Goal: Information Seeking & Learning: Learn about a topic

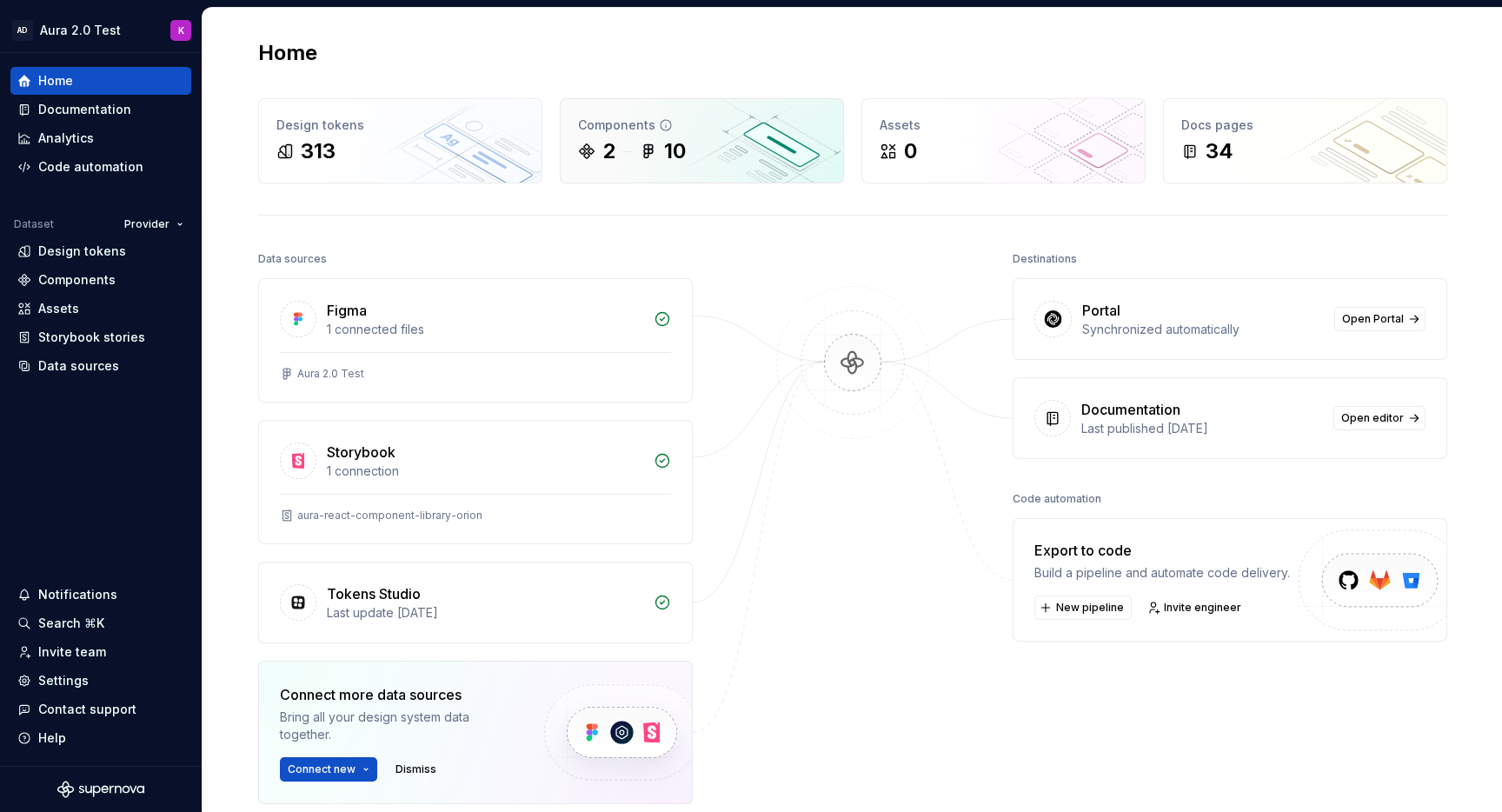
click at [703, 153] on div "2 10" at bounding box center [701, 151] width 247 height 27
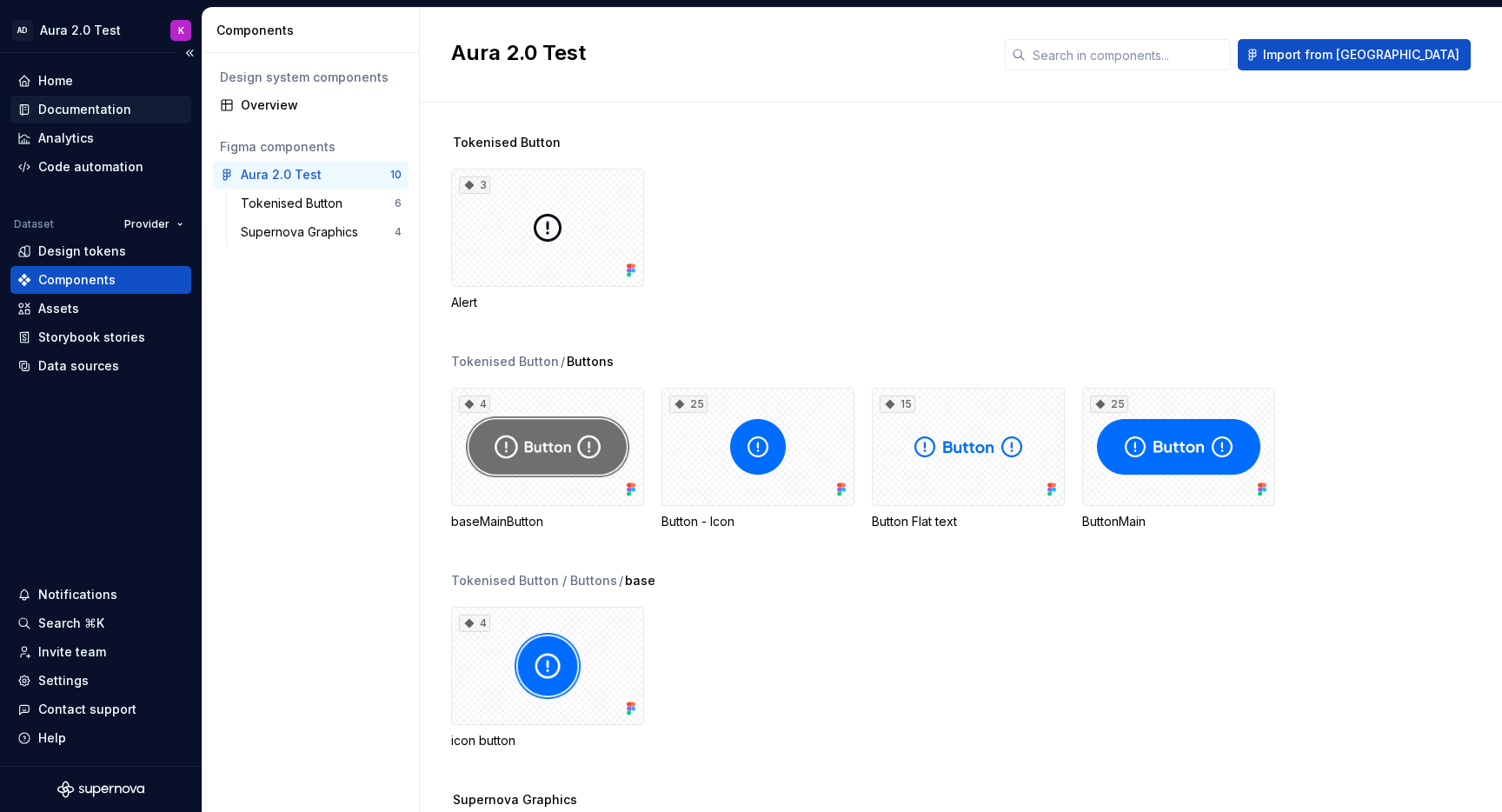
click at [82, 107] on div "Documentation" at bounding box center [84, 109] width 93 height 17
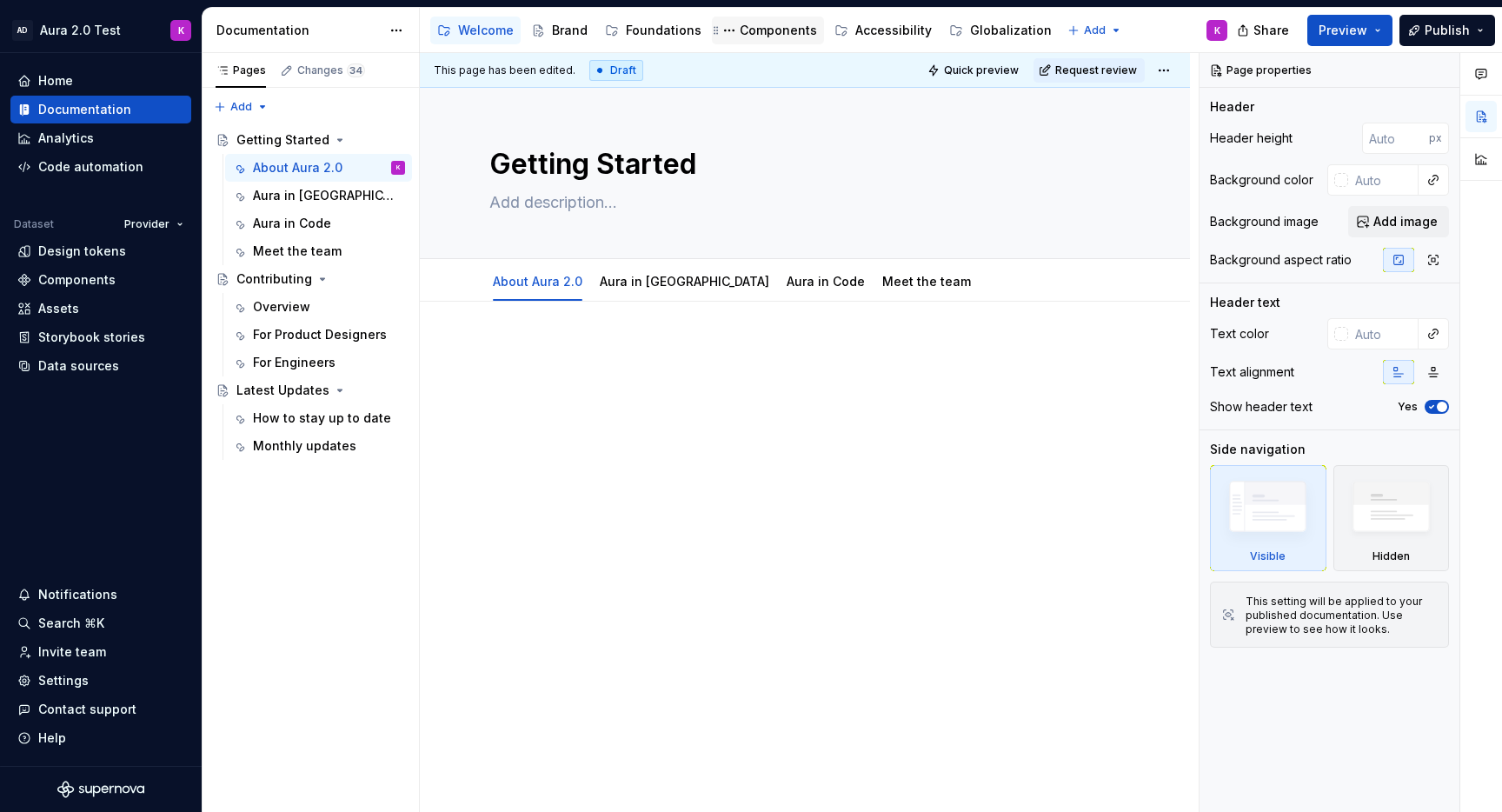
click at [751, 31] on div "Components" at bounding box center [778, 30] width 78 height 17
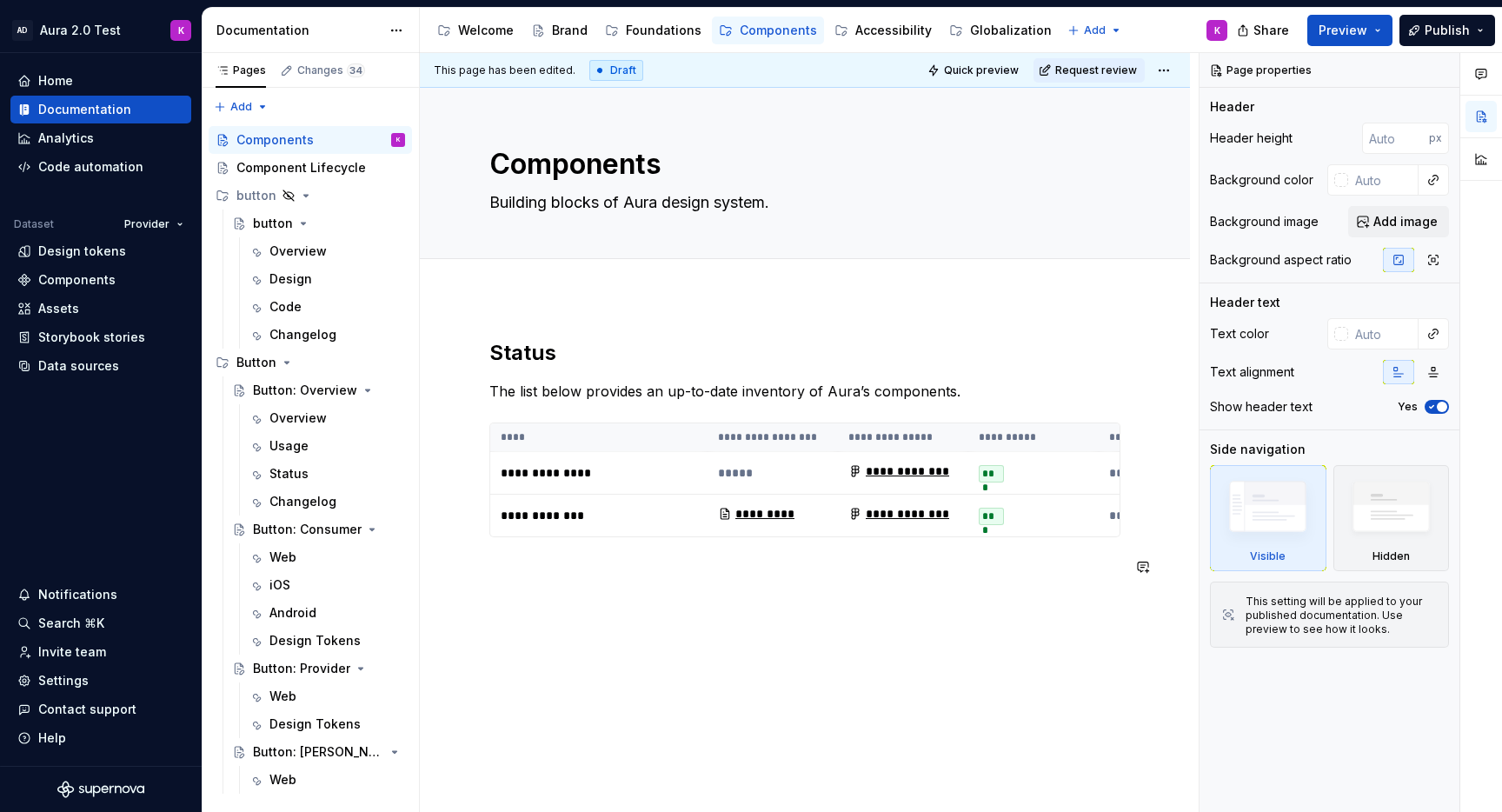
click at [583, 635] on div "**********" at bounding box center [805, 570] width 770 height 546
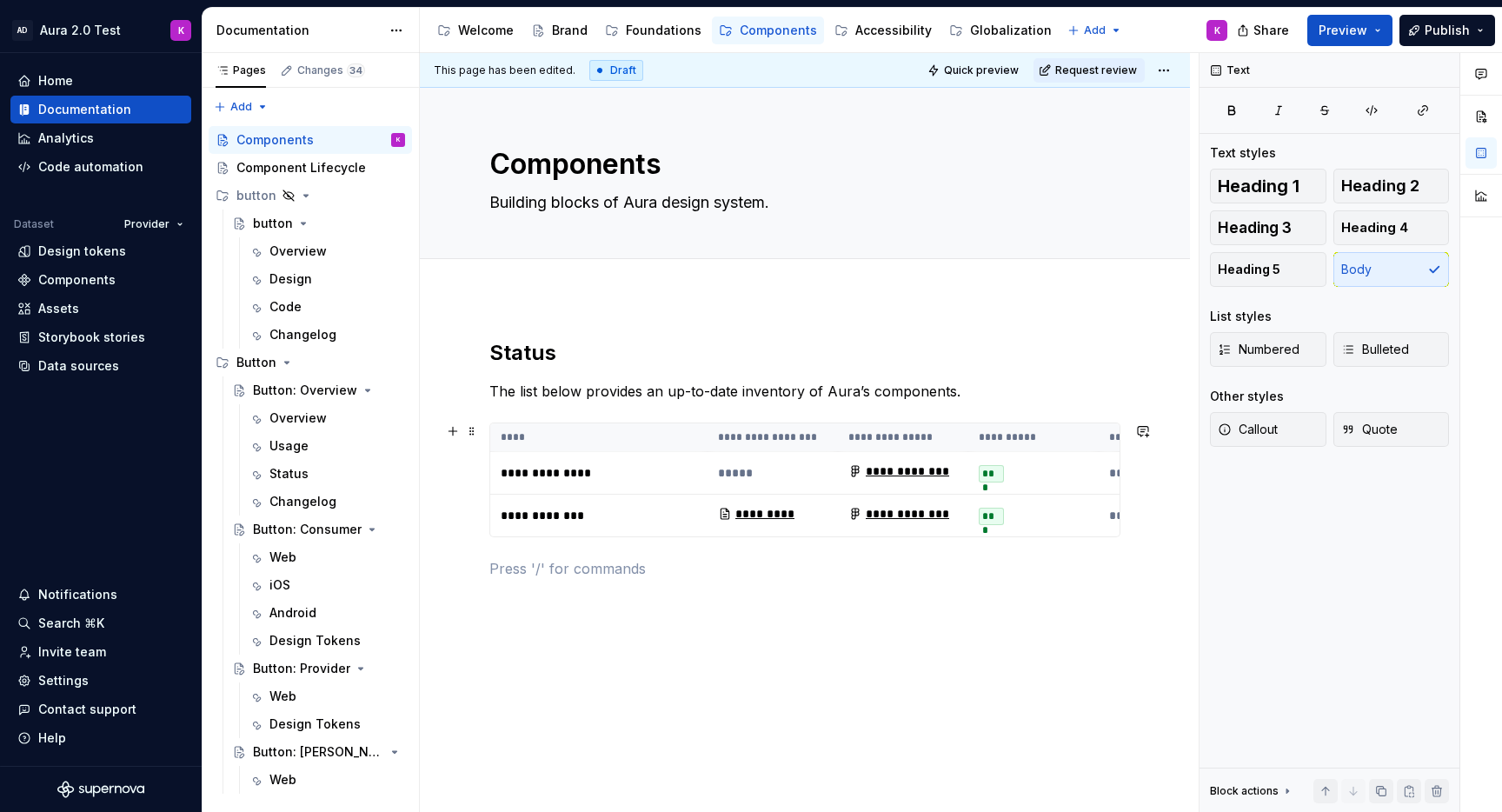
click at [986, 470] on div "***" at bounding box center [991, 474] width 26 height 17
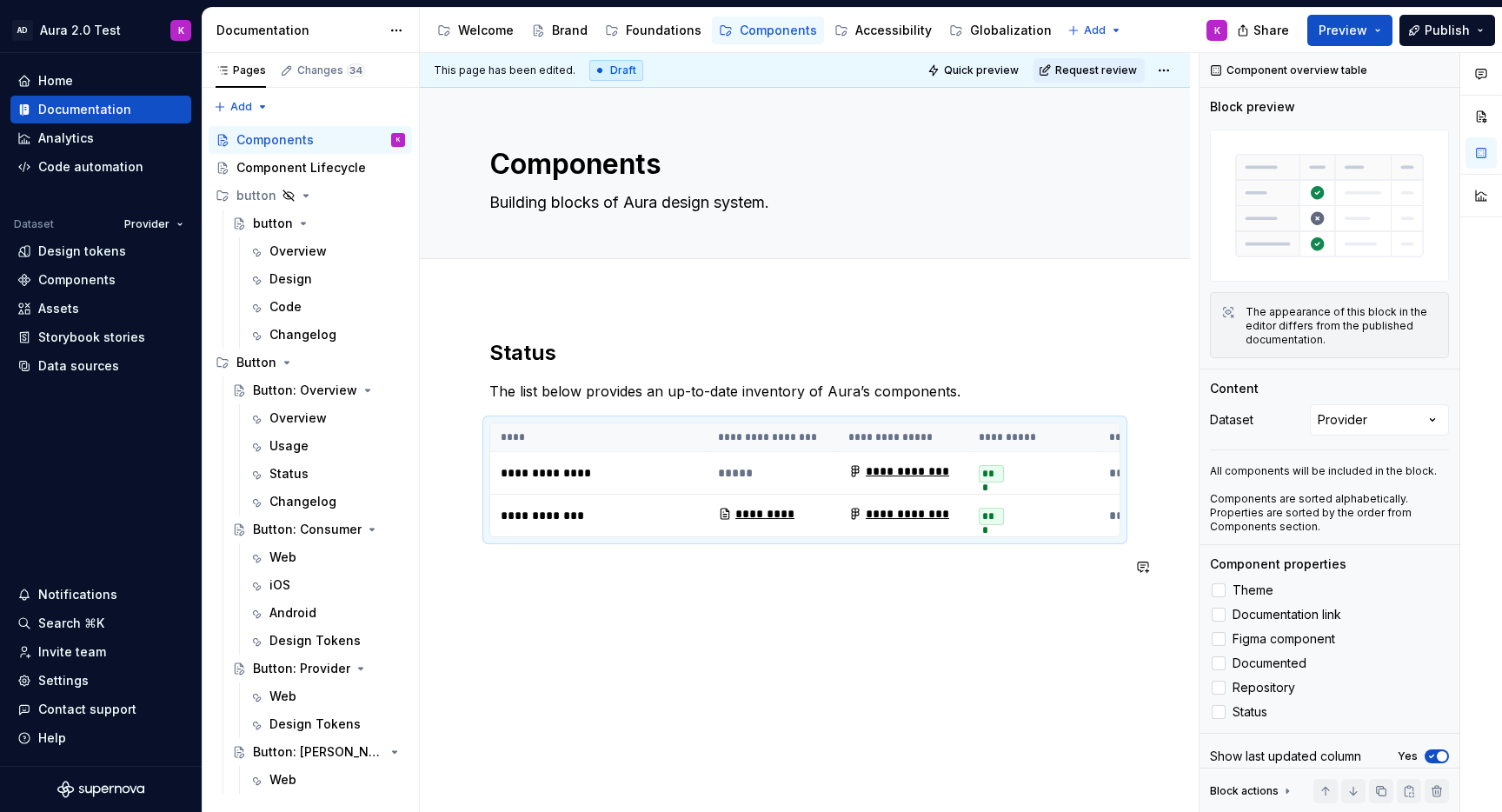
click at [803, 613] on div "**********" at bounding box center [805, 570] width 770 height 546
click at [761, 26] on div "Components" at bounding box center [778, 30] width 78 height 17
click at [291, 388] on div "Button: Overview" at bounding box center [294, 390] width 82 height 17
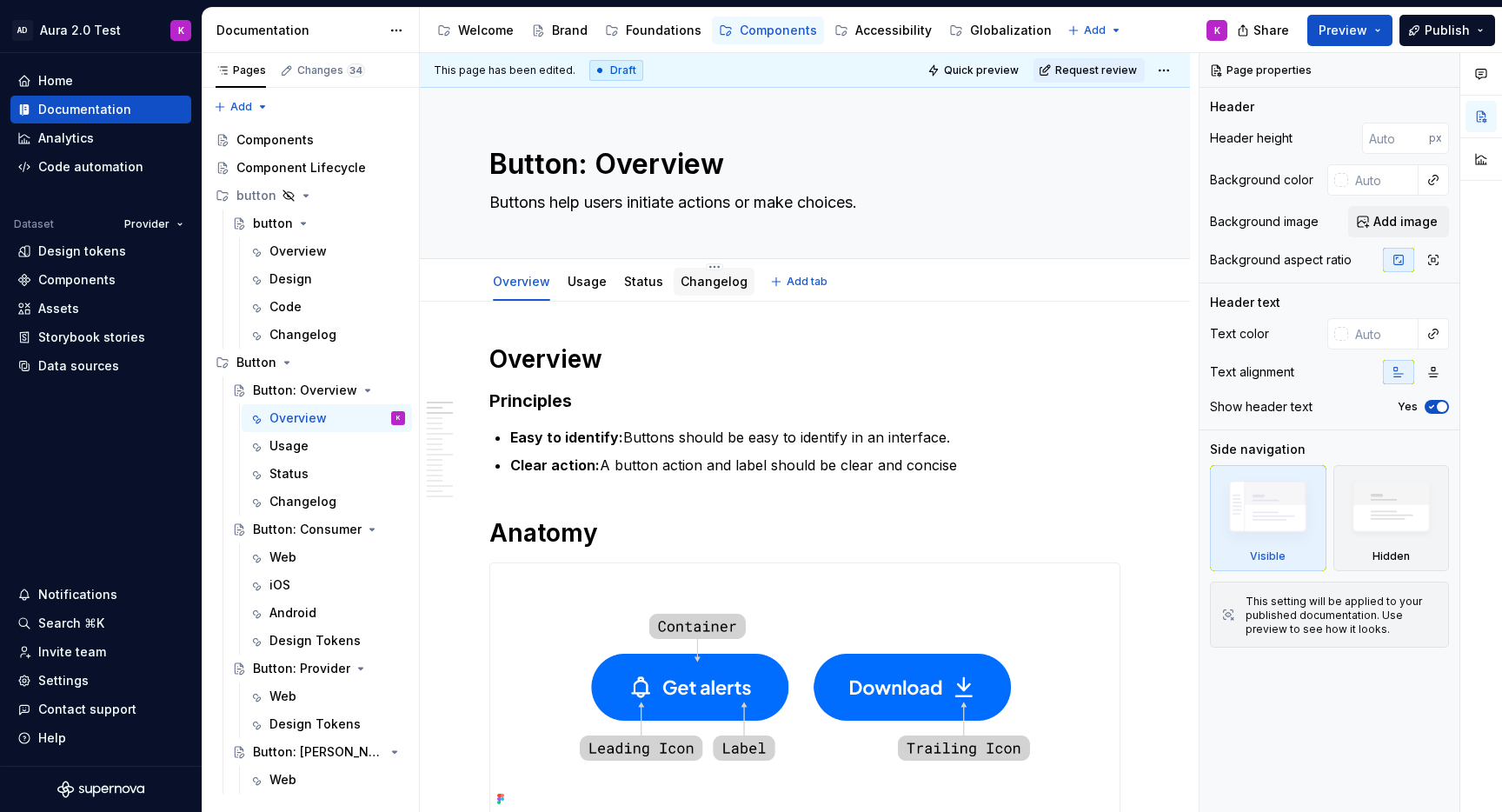
click at [698, 279] on link "Changelog" at bounding box center [714, 281] width 67 height 15
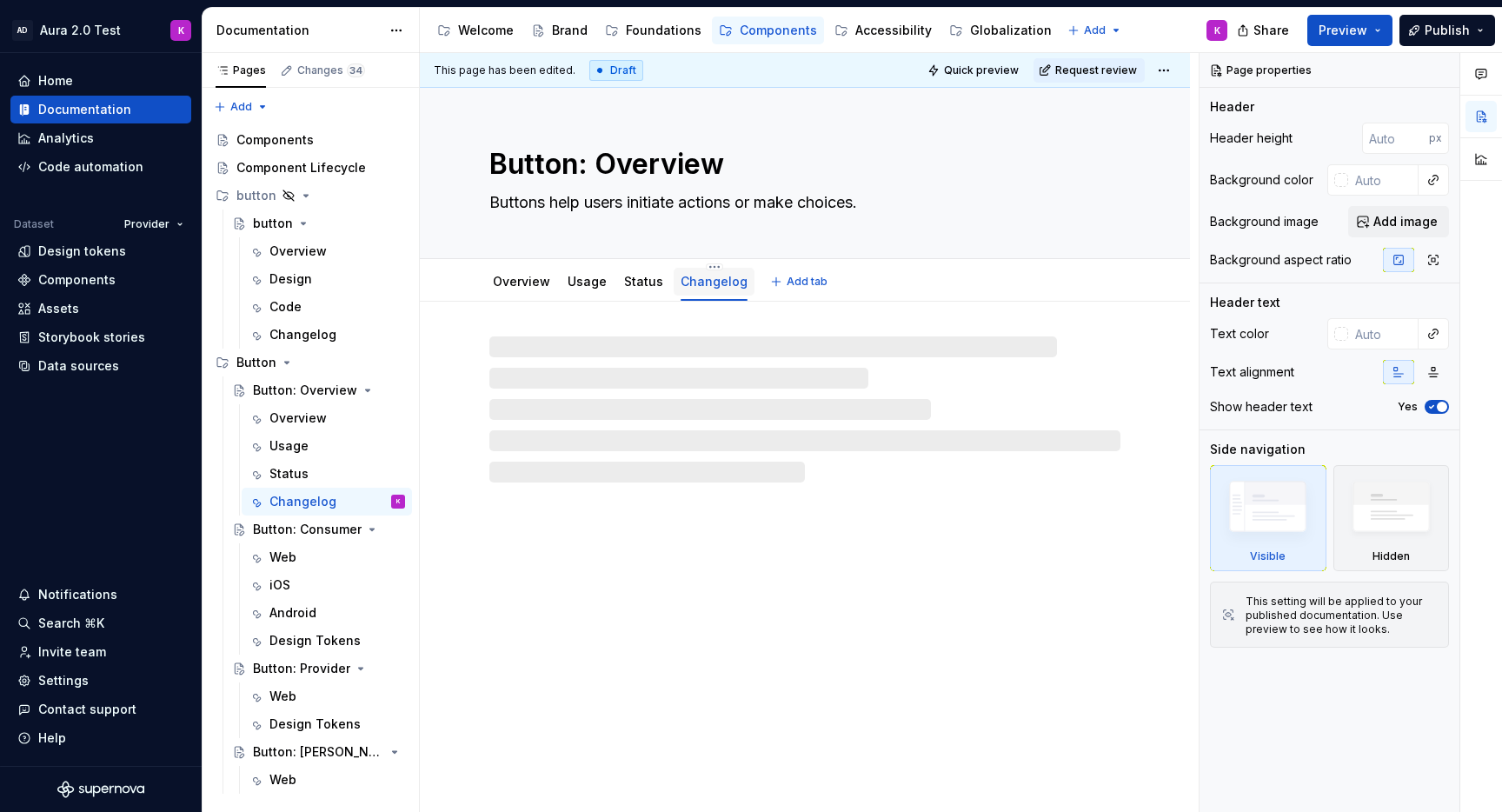
click at [695, 284] on link "Changelog" at bounding box center [714, 281] width 67 height 15
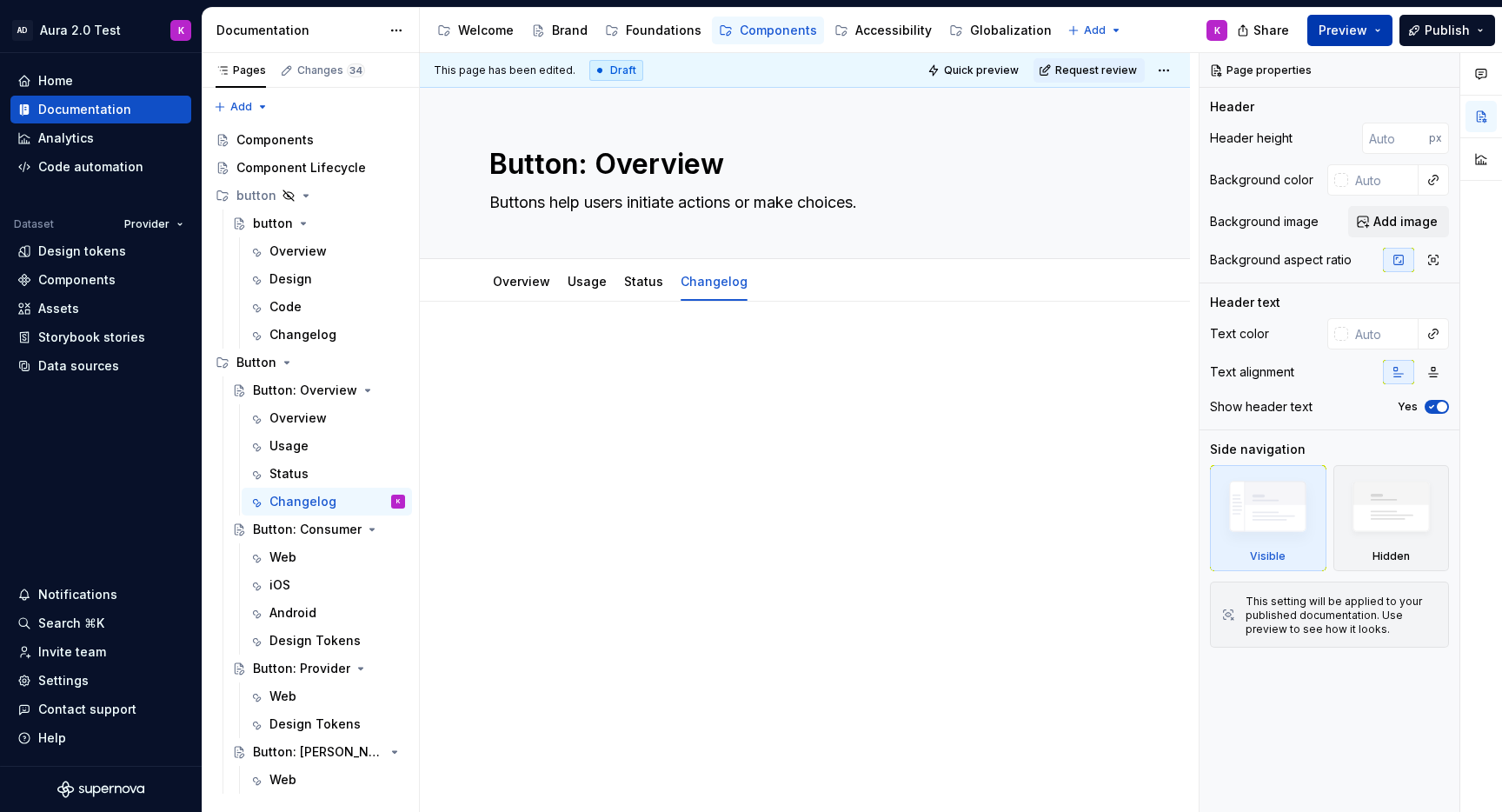
click at [1375, 31] on button "Preview" at bounding box center [1349, 30] width 85 height 31
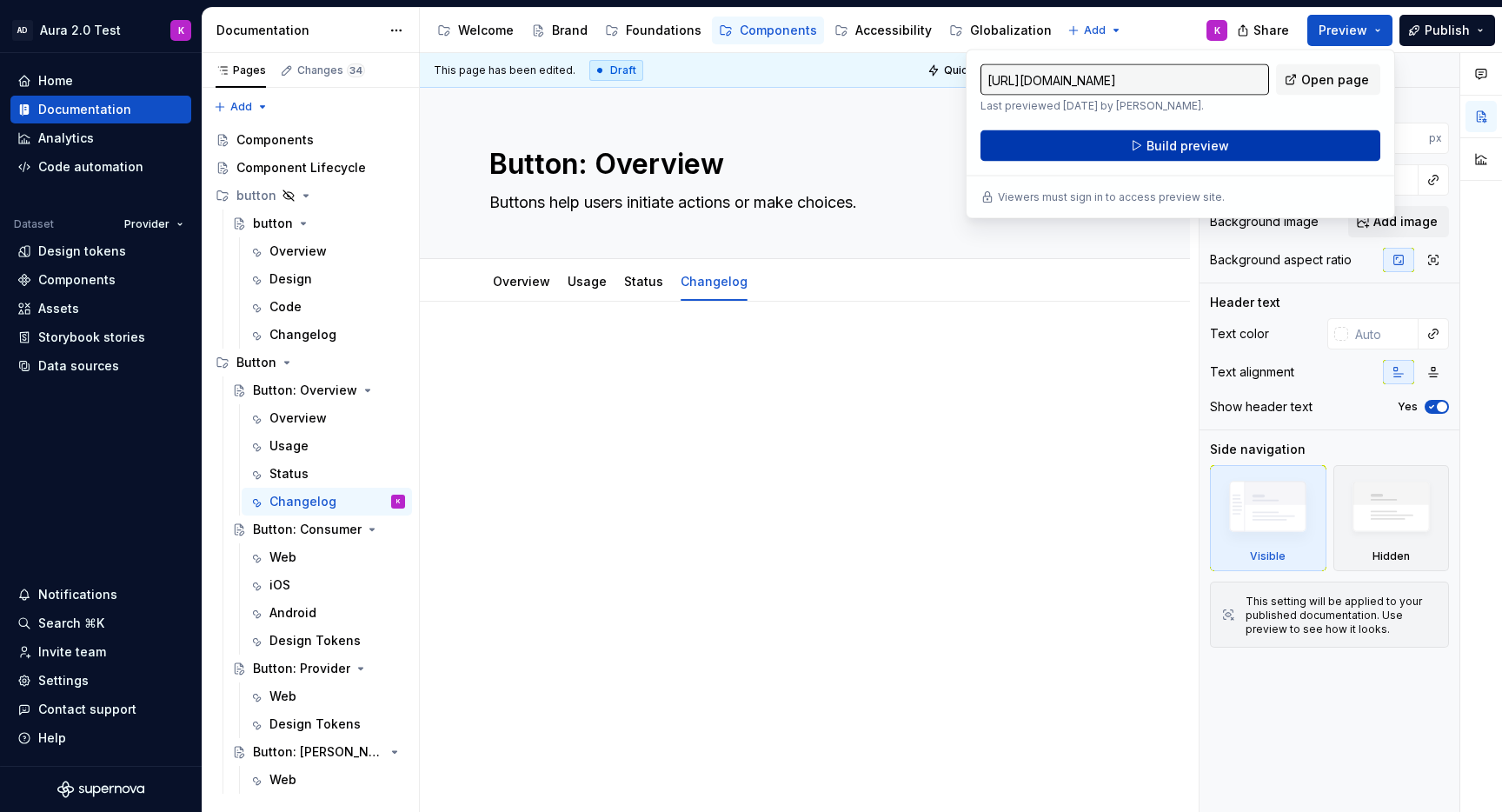
click at [1195, 147] on span "Build preview" at bounding box center [1187, 146] width 82 height 17
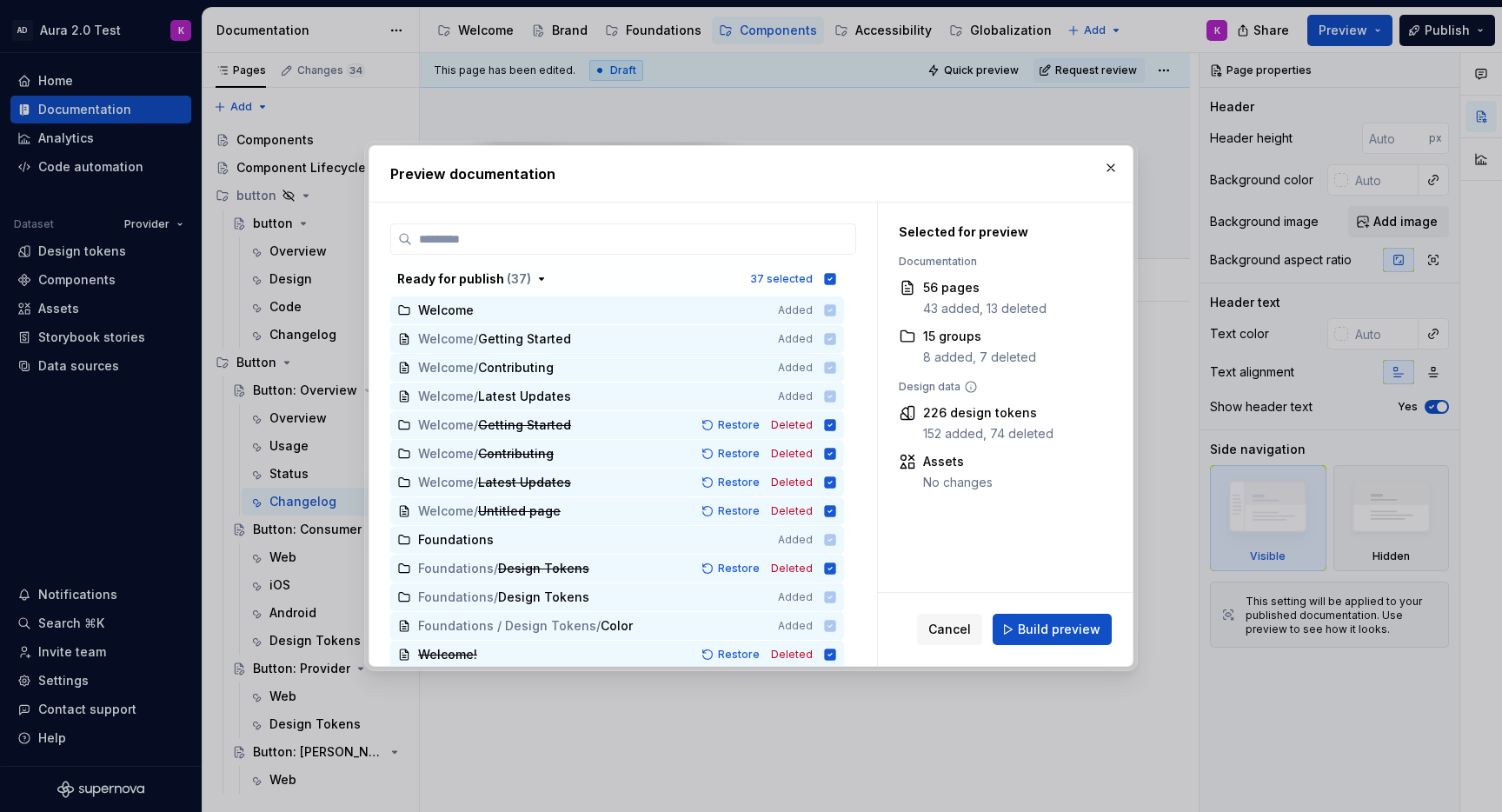
drag, startPoint x: 929, startPoint y: 628, endPoint x: 968, endPoint y: 603, distance: 46.3
click at [929, 628] on button "Cancel" at bounding box center [950, 629] width 65 height 31
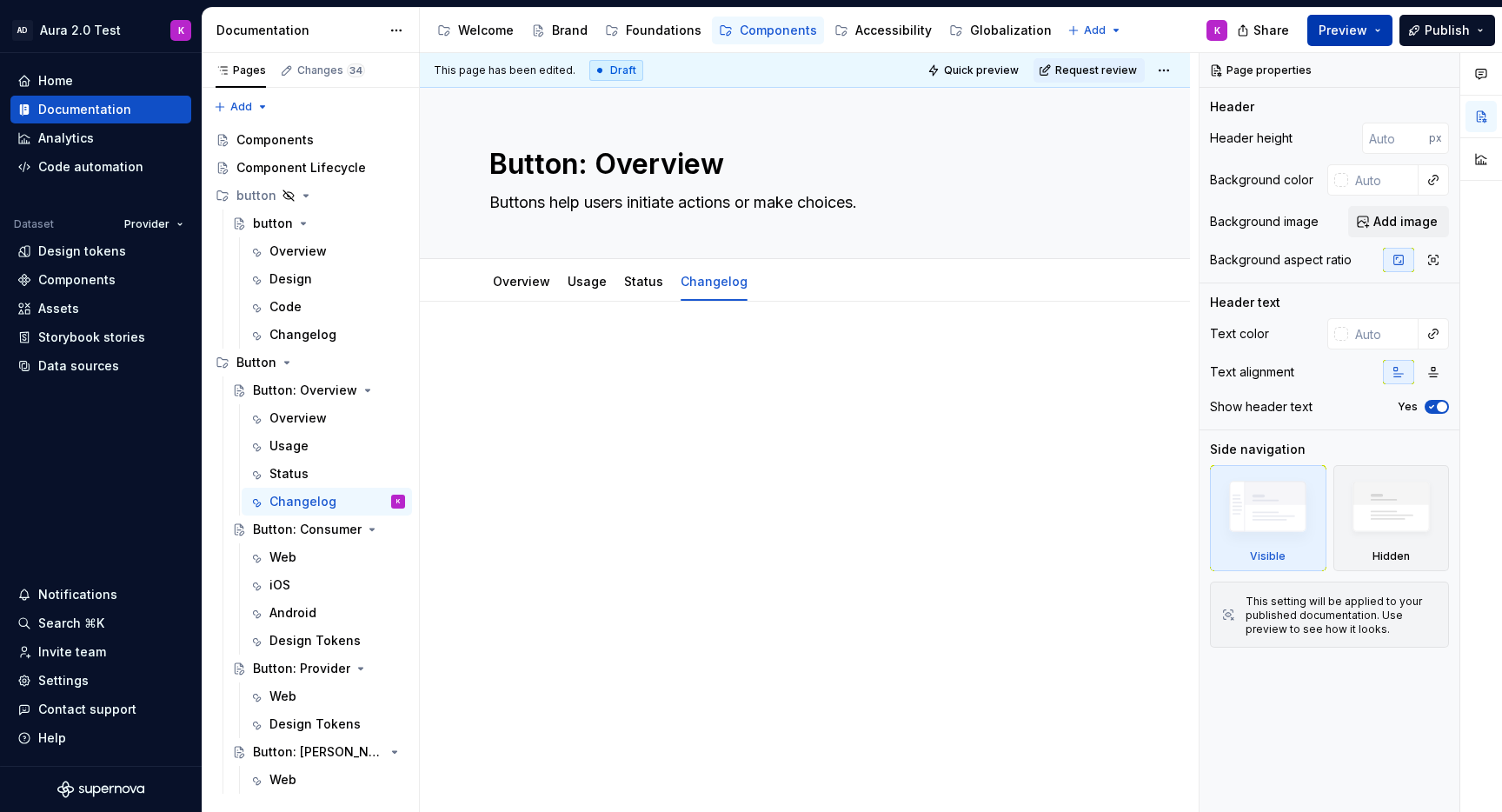
click at [1383, 29] on button "Preview" at bounding box center [1349, 30] width 85 height 31
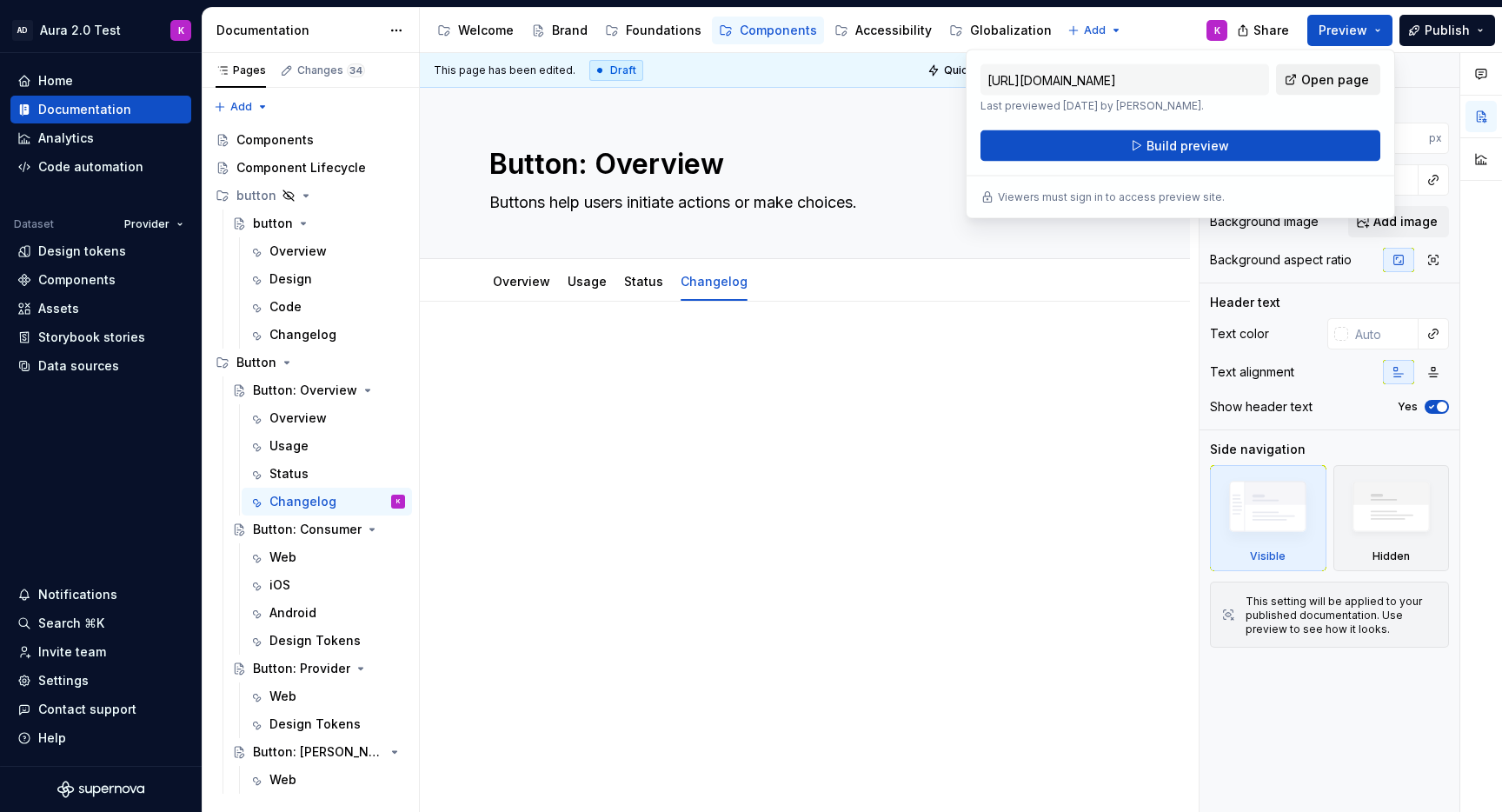
click at [1334, 80] on span "Open page" at bounding box center [1335, 80] width 68 height 17
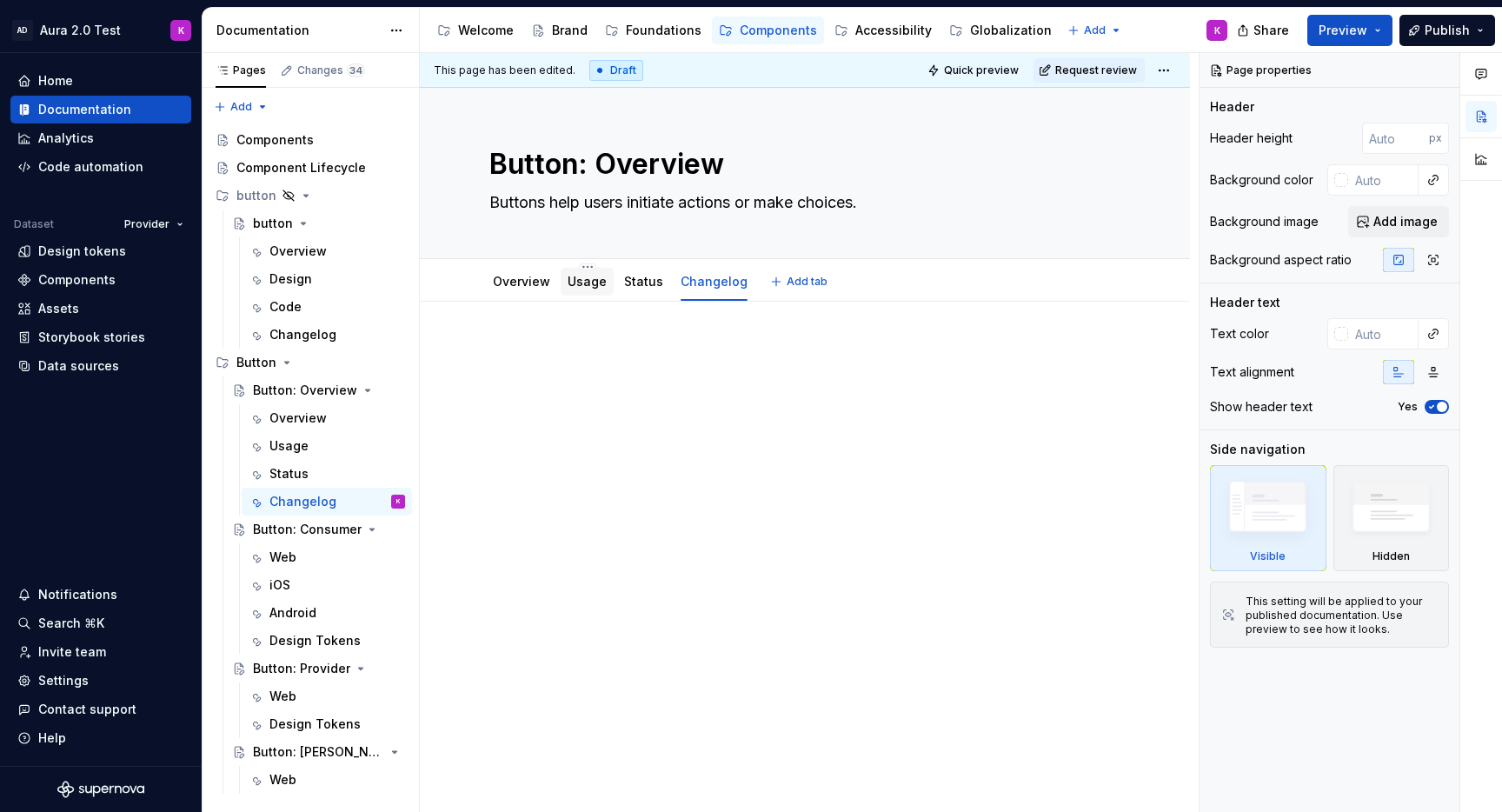
click at [582, 279] on link "Usage" at bounding box center [587, 281] width 39 height 15
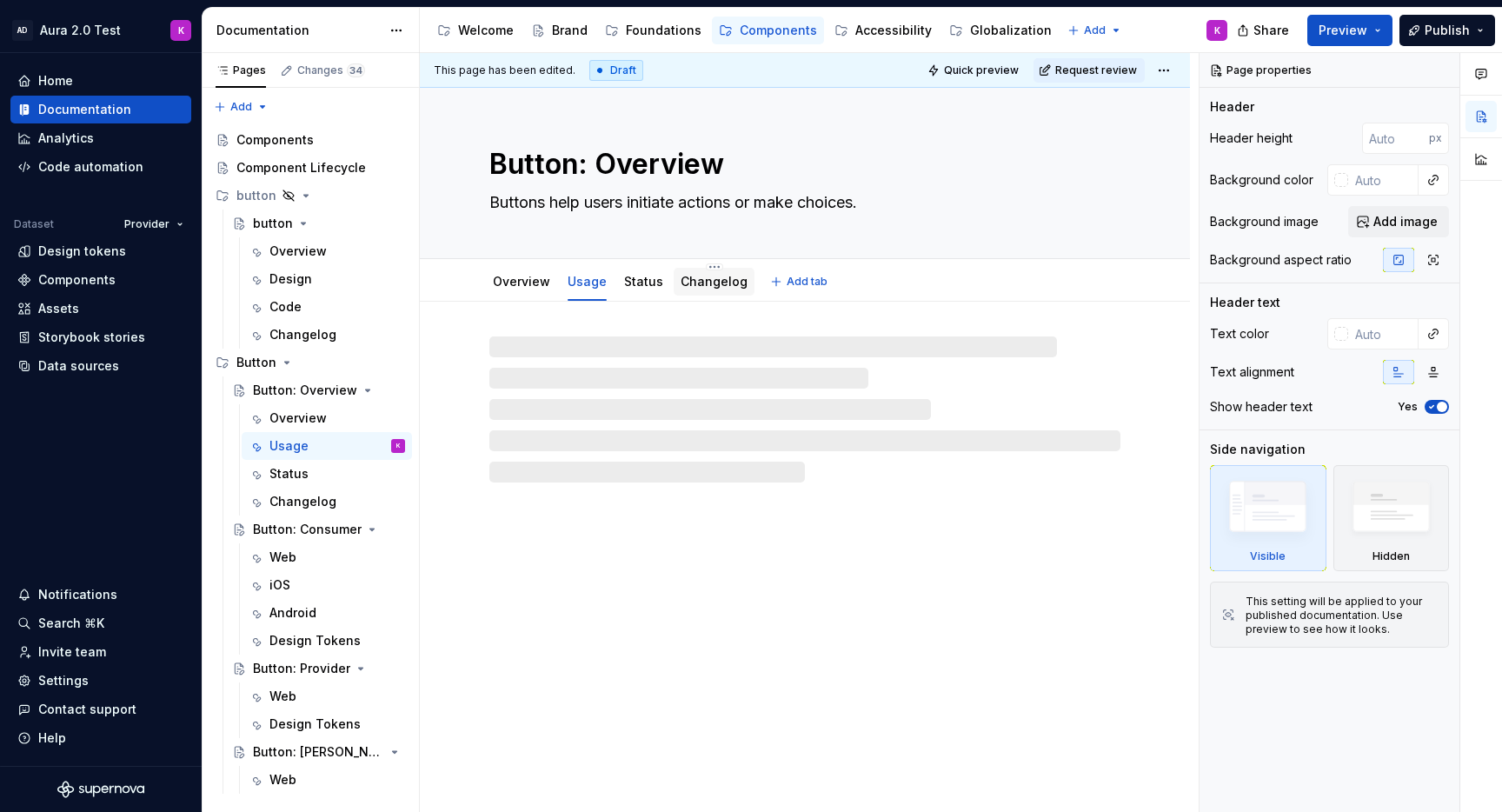
click at [701, 284] on link "Changelog" at bounding box center [714, 281] width 67 height 15
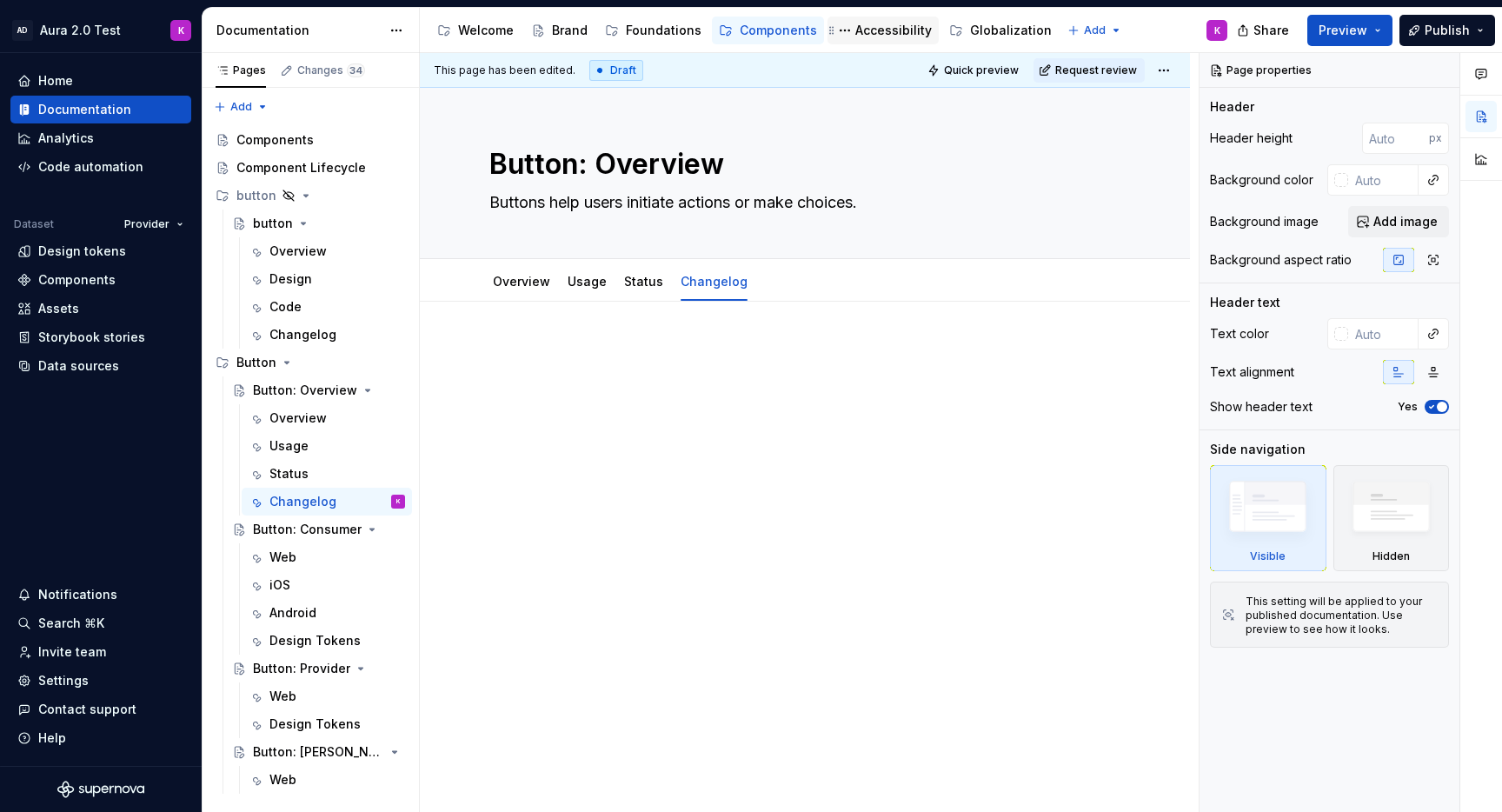
click at [871, 29] on div "Accessibility" at bounding box center [893, 30] width 77 height 17
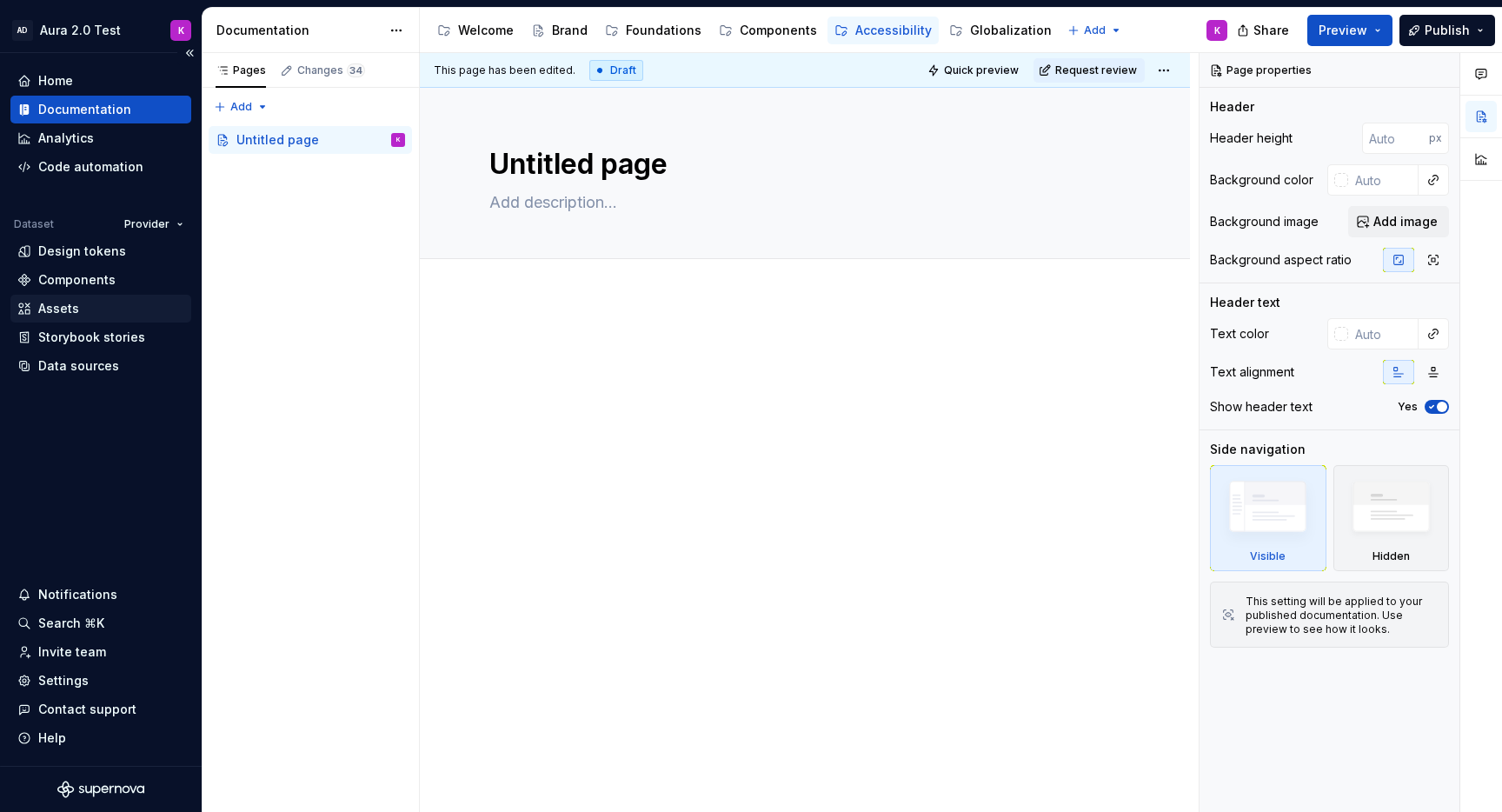
type textarea "*"
click at [65, 301] on div "Assets" at bounding box center [58, 308] width 41 height 17
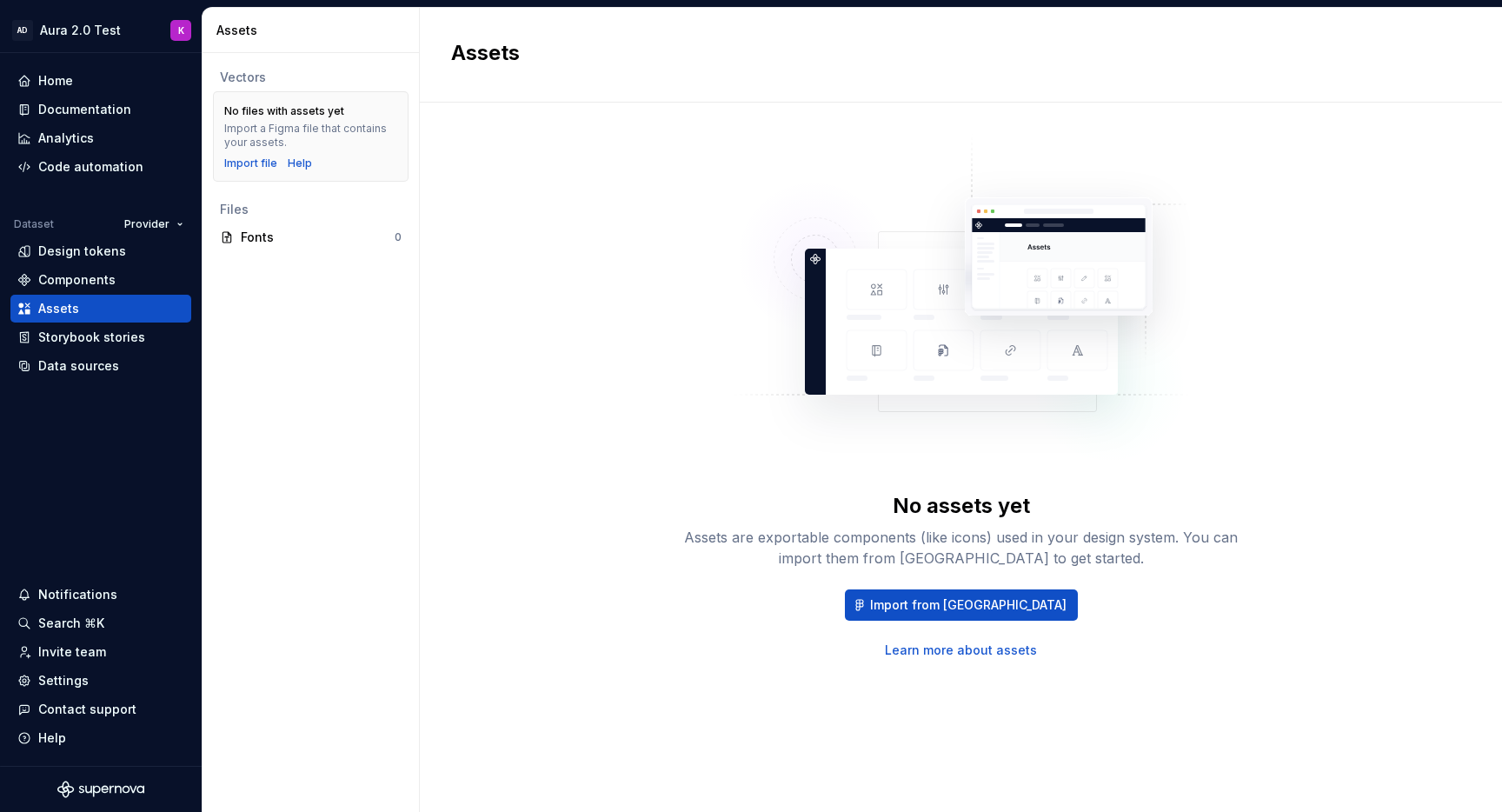
click at [437, 447] on div "No assets yet Assets are exportable components (like icons) used in your design…" at bounding box center [961, 457] width 1082 height 709
click at [47, 125] on div "Analytics" at bounding box center [100, 137] width 181 height 27
click at [70, 139] on div "Analytics" at bounding box center [65, 138] width 56 height 17
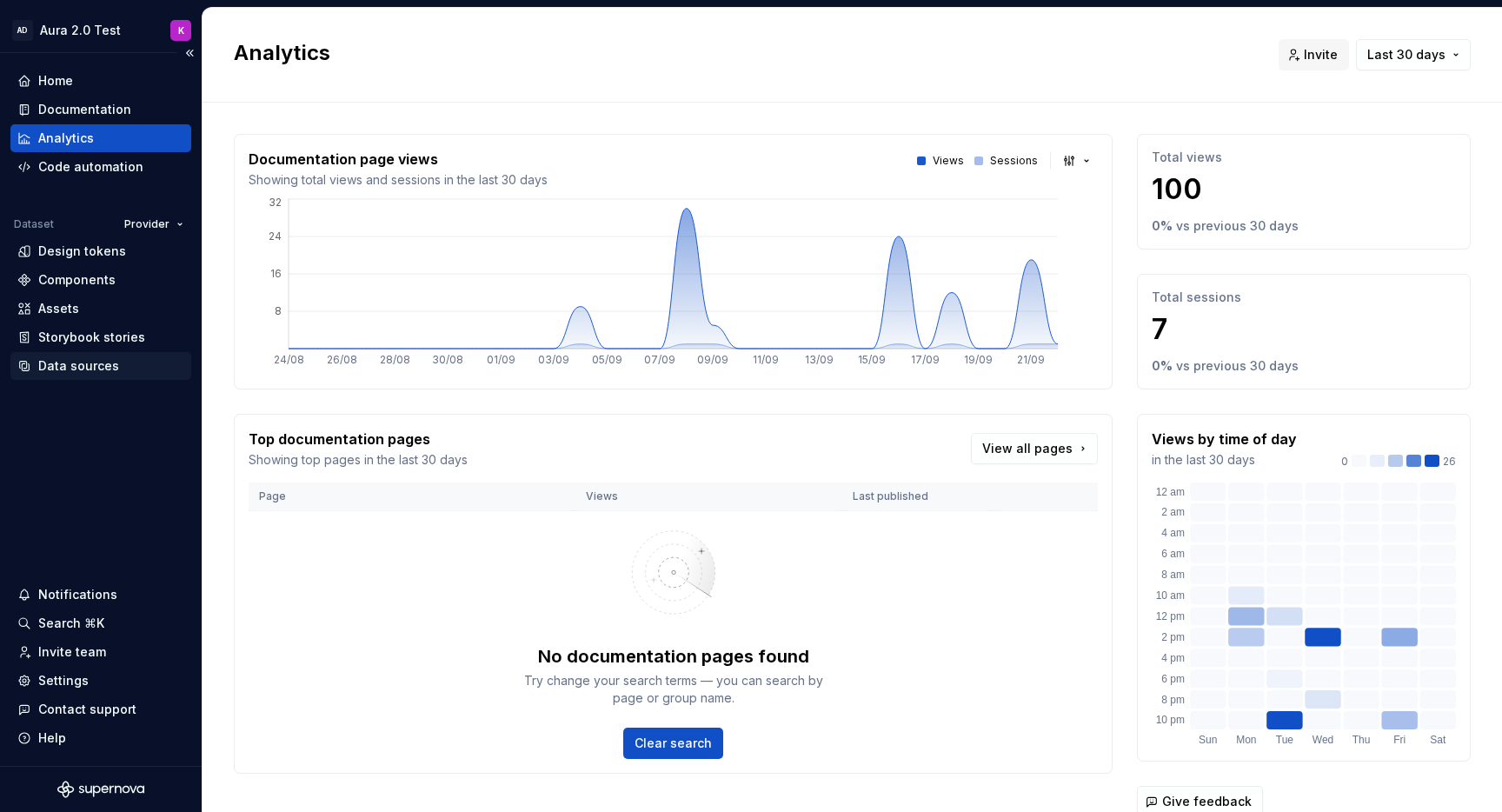
click at [71, 363] on div "Data sources" at bounding box center [78, 366] width 81 height 17
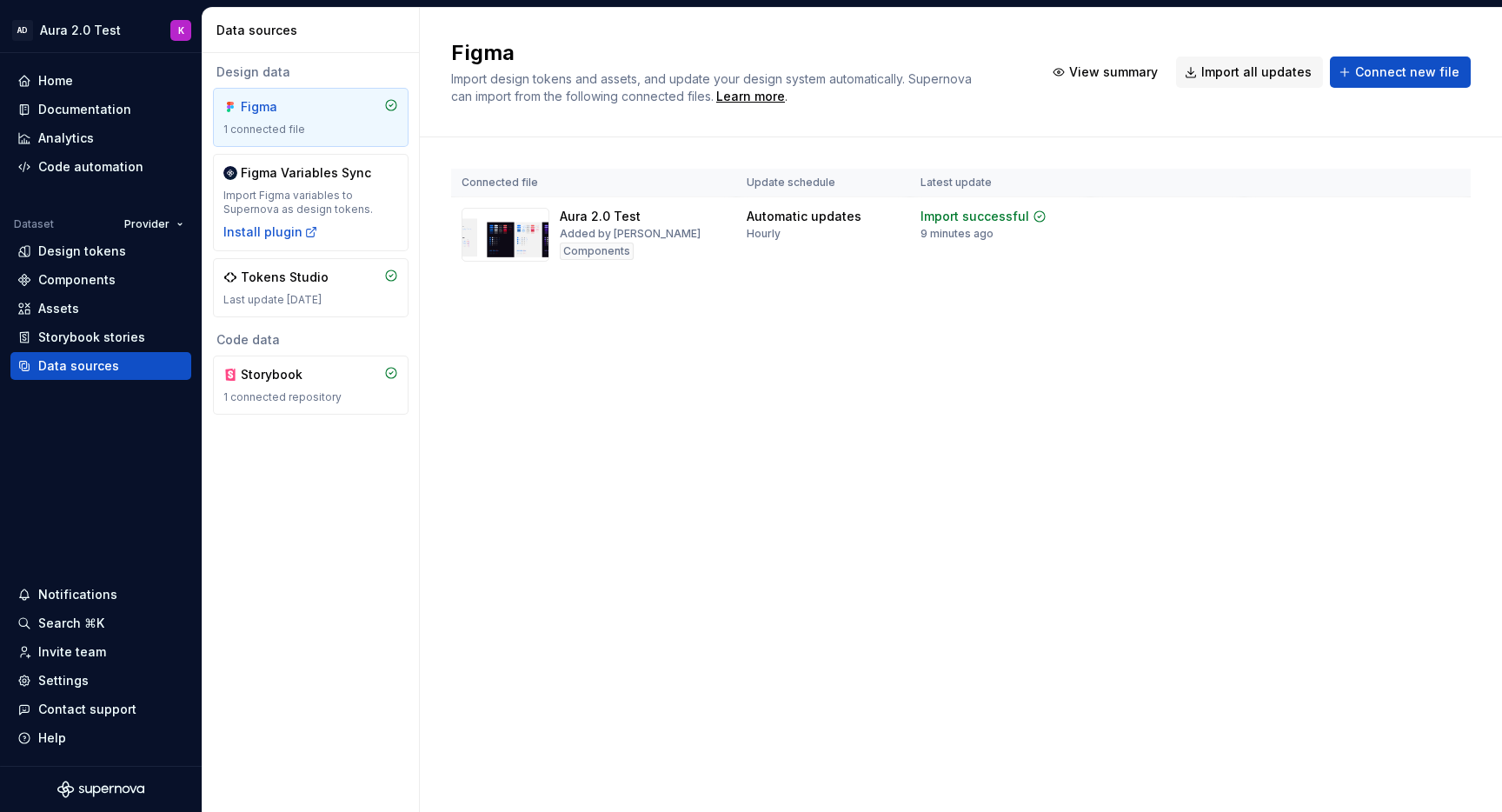
drag, startPoint x: 720, startPoint y: 417, endPoint x: 687, endPoint y: 419, distance: 33.1
click at [719, 418] on div "Figma Import design tokens and assets, and update your design system automatica…" at bounding box center [961, 409] width 1082 height 803
click at [301, 287] on div "Tokens Studio Last update [DATE]" at bounding box center [311, 287] width 174 height 38
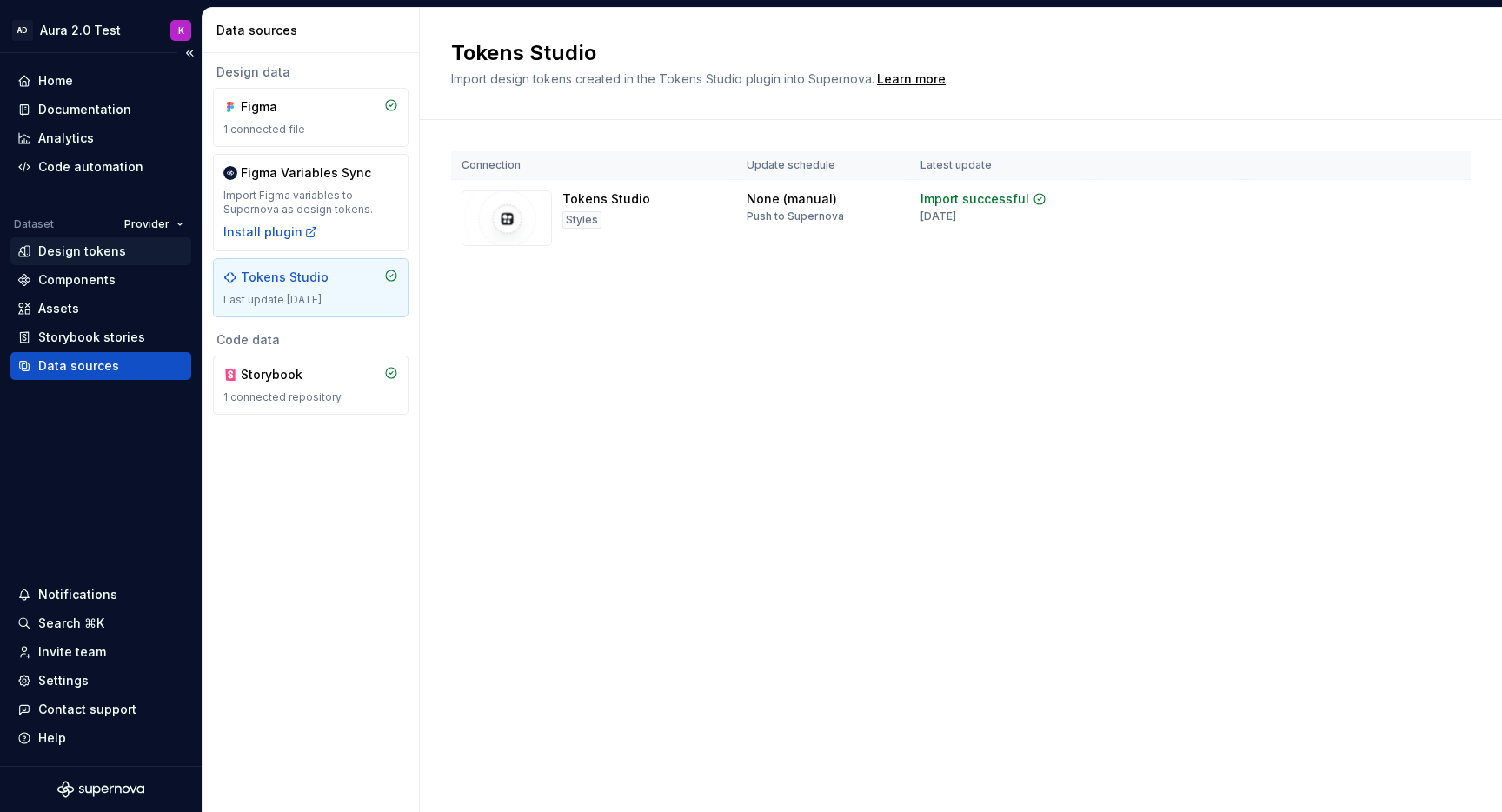
click at [79, 248] on div "Design tokens" at bounding box center [81, 251] width 88 height 17
